Goal: Find specific page/section: Find specific page/section

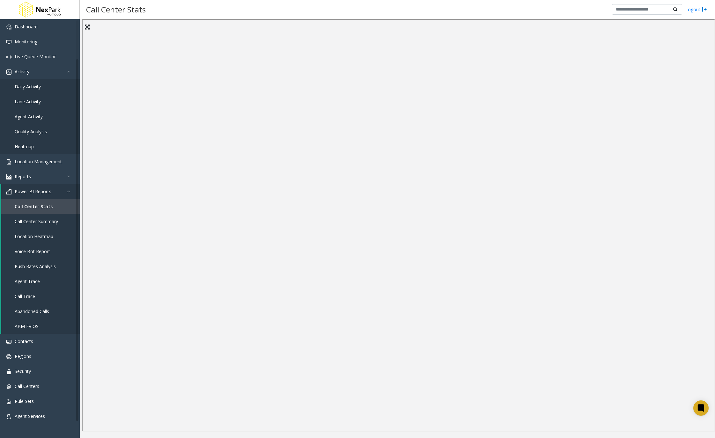
scroll to position [21, 0]
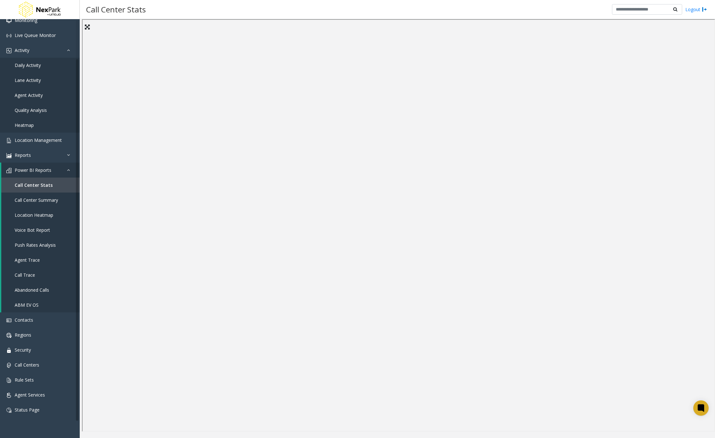
click at [34, 231] on span "Voice Bot Report" at bounding box center [32, 230] width 35 height 6
click at [47, 200] on span "Call Center Summary" at bounding box center [36, 200] width 43 height 6
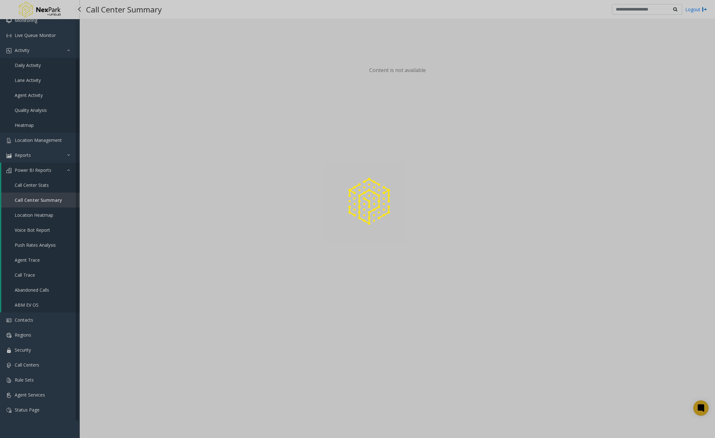
click at [50, 232] on div at bounding box center [357, 219] width 715 height 438
click at [43, 233] on div at bounding box center [357, 219] width 715 height 438
click at [44, 234] on div at bounding box center [357, 219] width 715 height 438
click at [50, 234] on link "Voice Bot Report" at bounding box center [40, 230] width 78 height 15
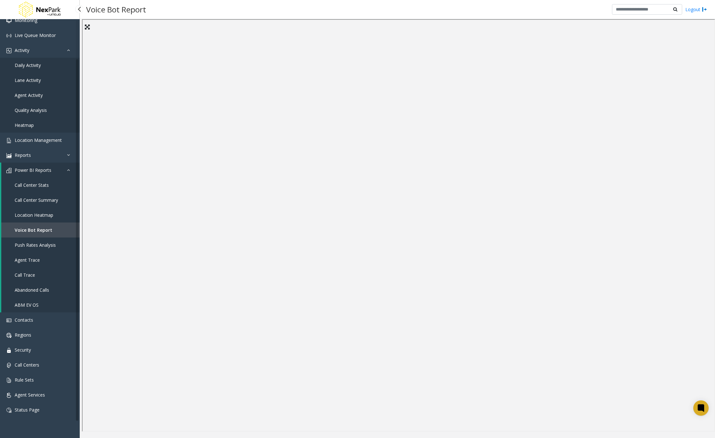
click at [41, 249] on link "Push Rates Analysis" at bounding box center [40, 245] width 78 height 15
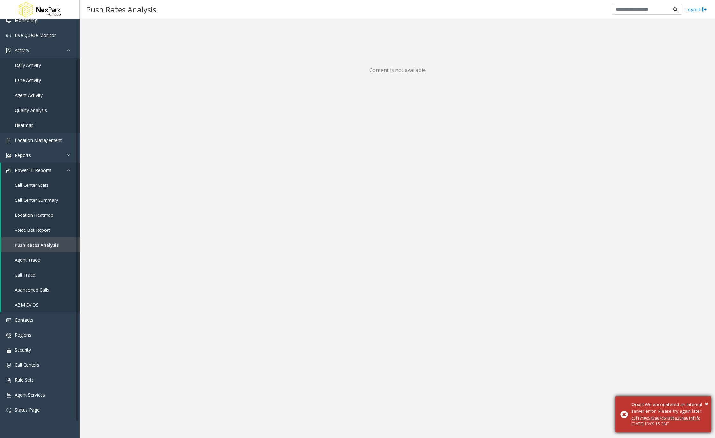
click at [709, 399] on div "× Oops! We encountered an internal server error. Please try again later. c5f171…" at bounding box center [664, 415] width 96 height 36
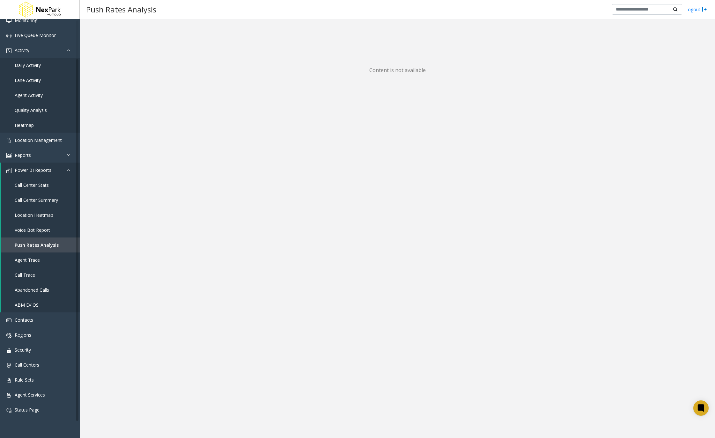
click at [31, 249] on link "Push Rates Analysis" at bounding box center [40, 245] width 78 height 15
click at [28, 189] on link "Call Center Stats" at bounding box center [40, 185] width 78 height 15
click at [58, 438] on div "Dashboard Monitoring Live Queue Monitor Activity Daily Activity Lane Activity A…" at bounding box center [40, 238] width 80 height 438
click at [22, 229] on span "Voice Bot Report" at bounding box center [32, 230] width 35 height 6
